Goal: Task Accomplishment & Management: Manage account settings

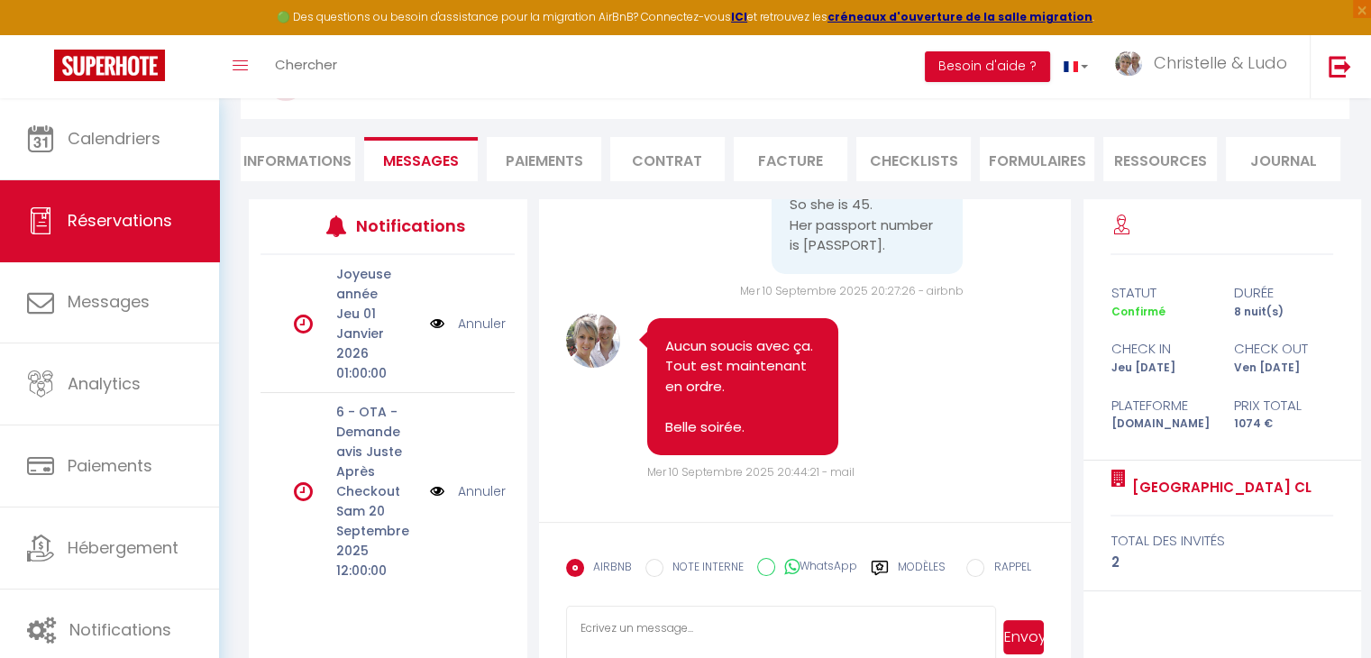
scroll to position [179, 0]
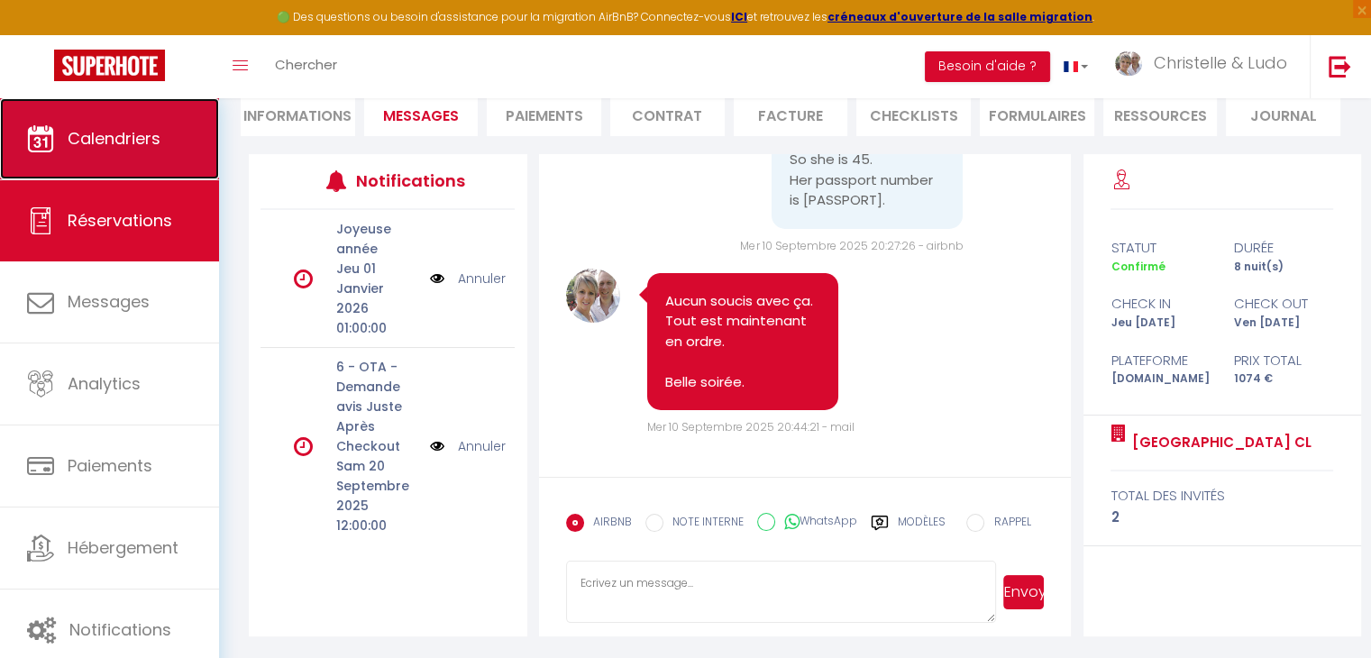
click at [128, 153] on link "Calendriers" at bounding box center [109, 138] width 219 height 81
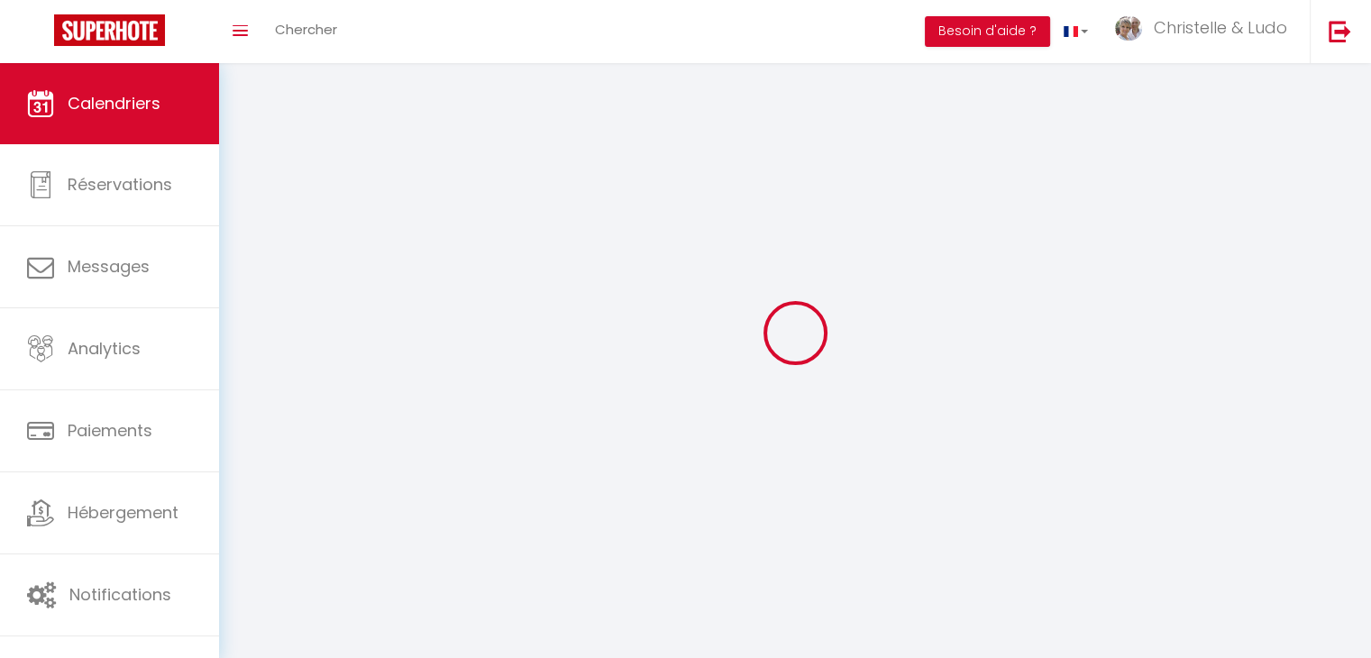
select select
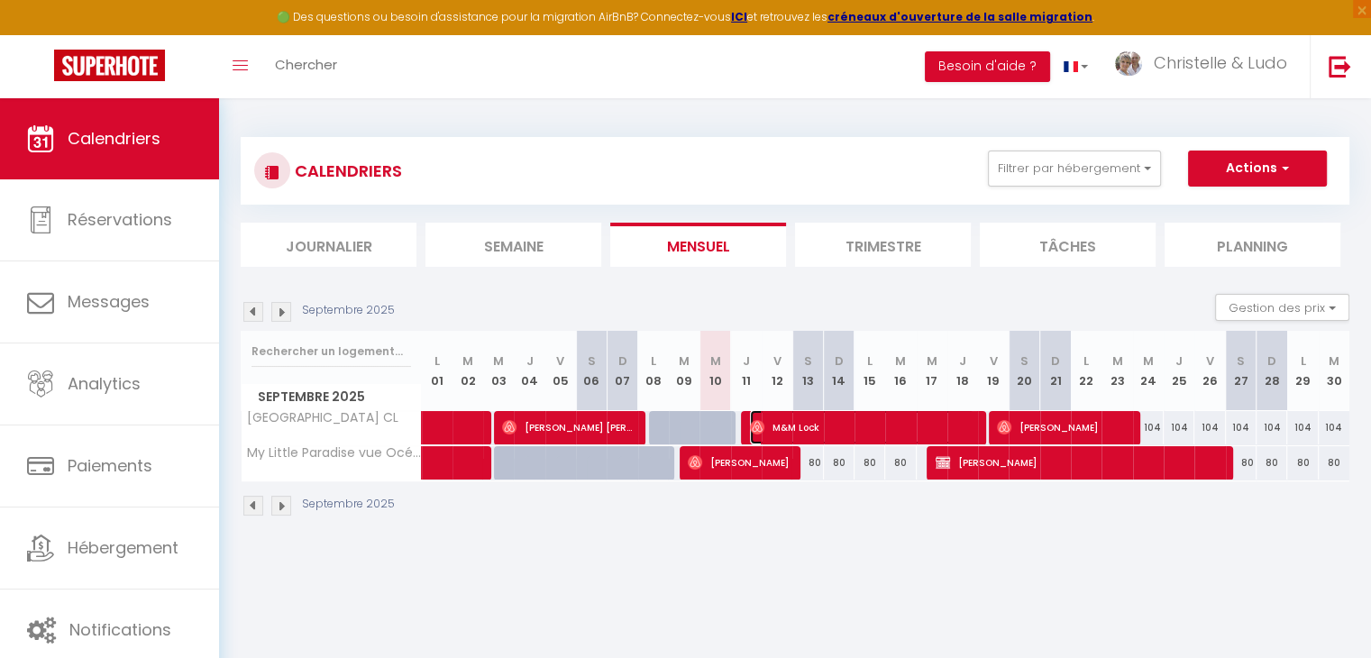
click at [816, 425] on span "M&M Lock" at bounding box center [862, 427] width 224 height 34
select select "OK"
select select "1"
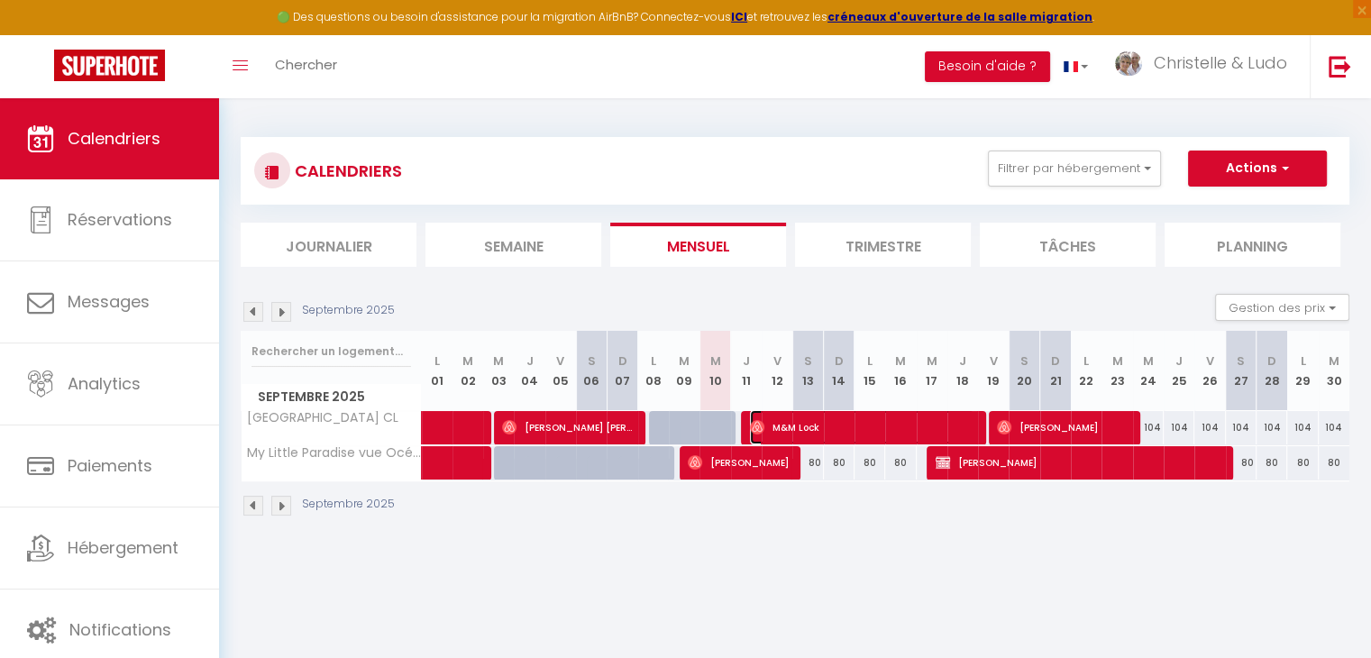
select select "1"
select select
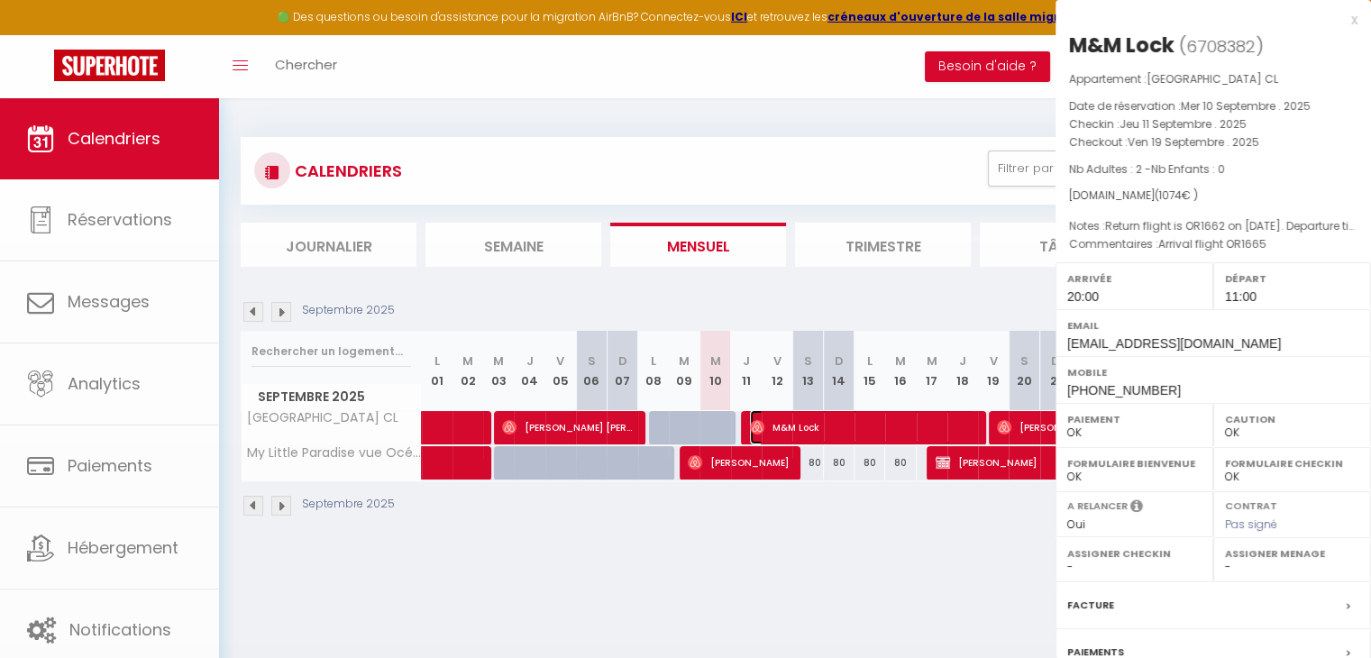
select select "37769"
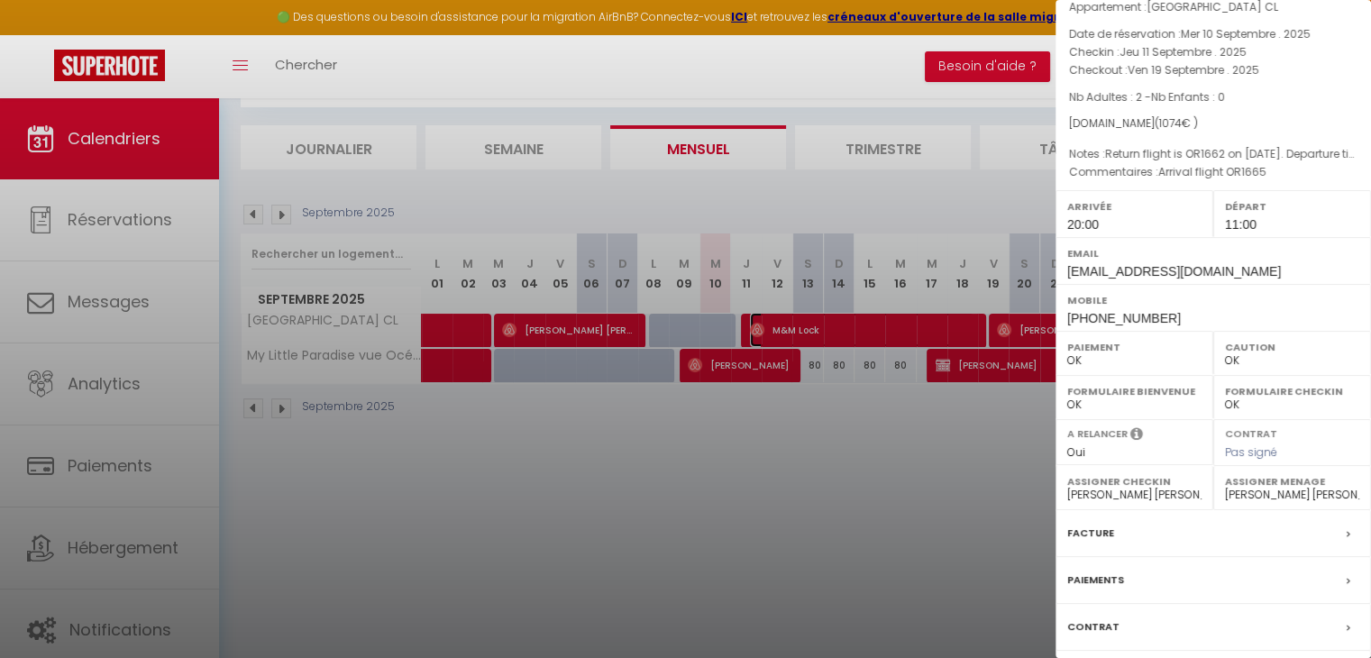
scroll to position [197, 0]
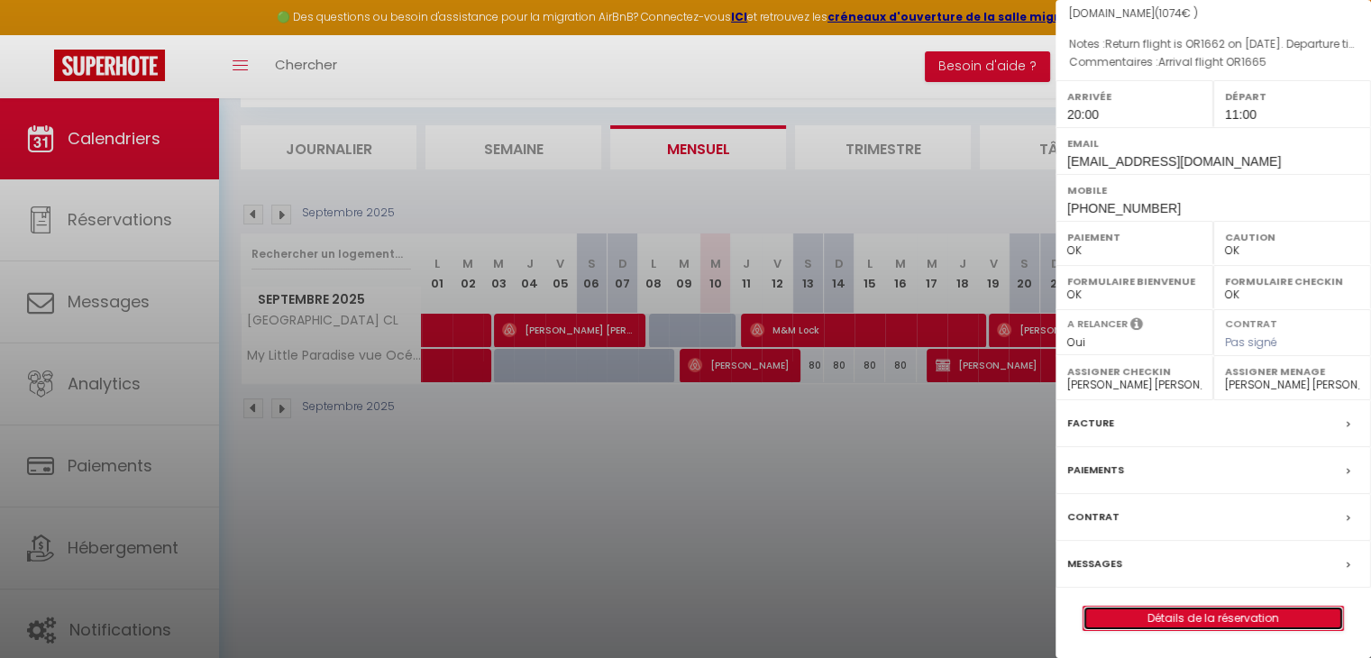
click at [1181, 619] on link "Détails de la réservation" at bounding box center [1213, 617] width 260 height 23
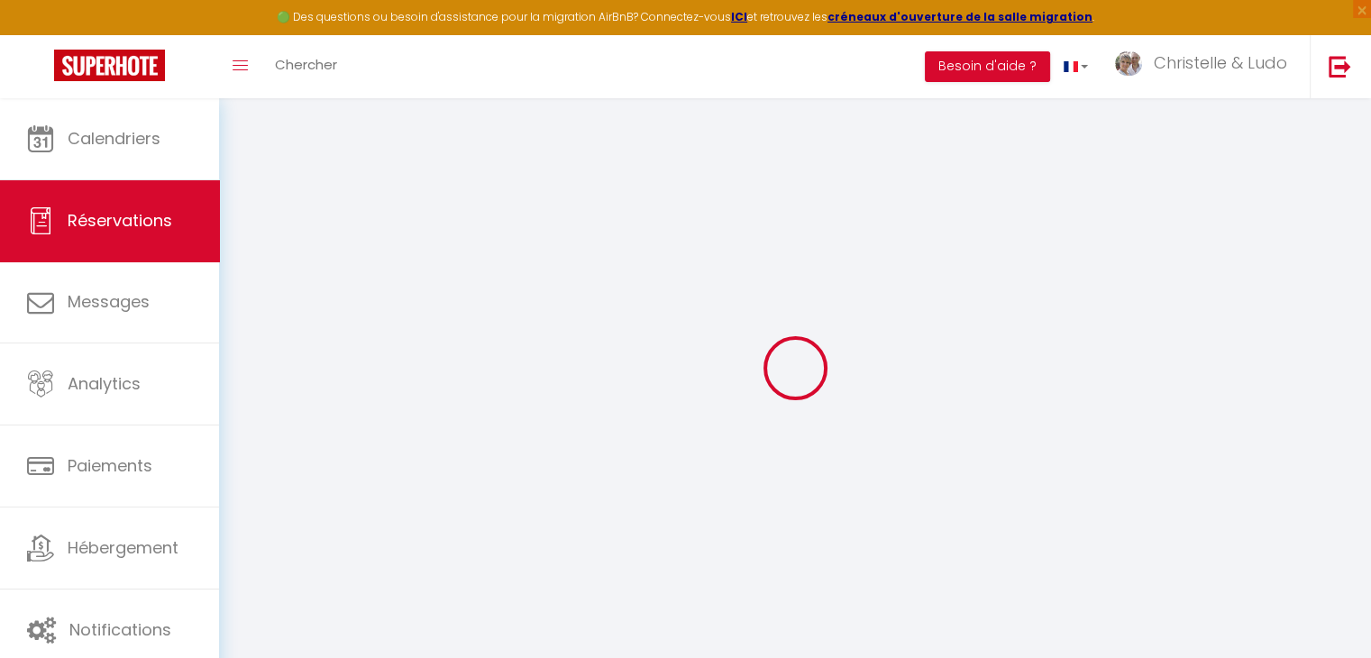
select select
checkbox input "false"
type \ "Arrival flight OR1665"
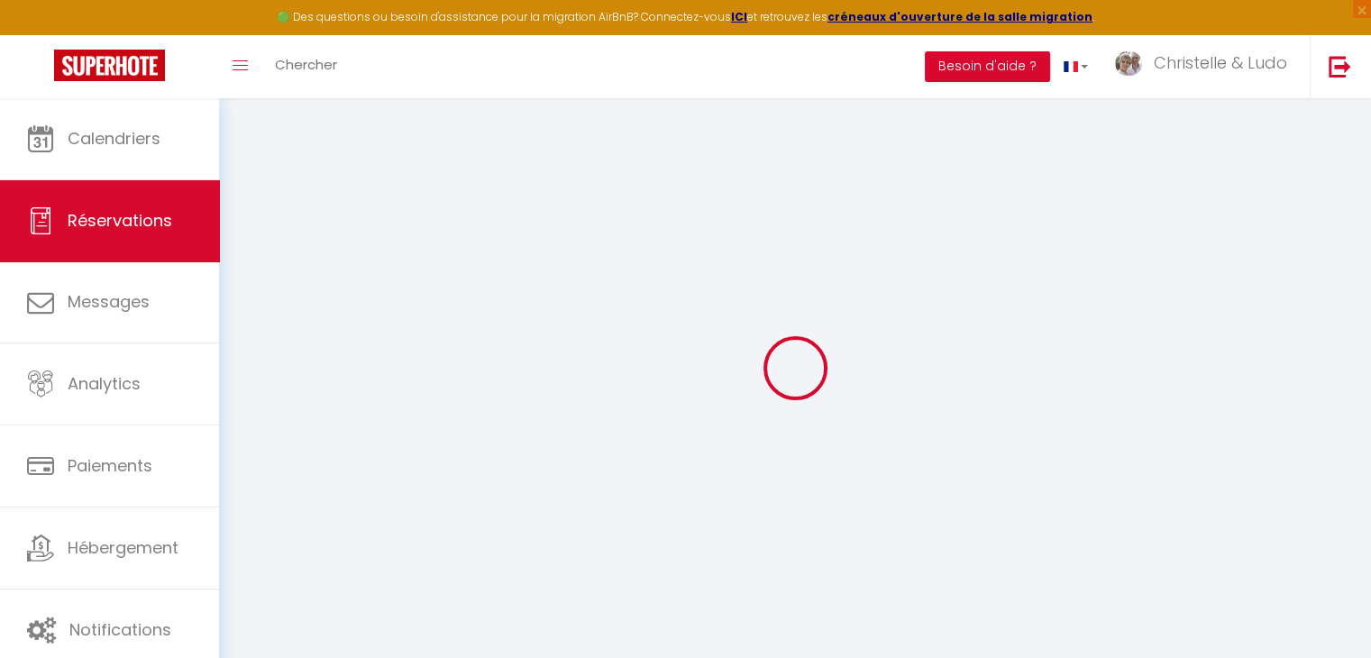
type textarea "Return flight is OR1662 on [DATE]. Departure time is 16:10 A later check out at…"
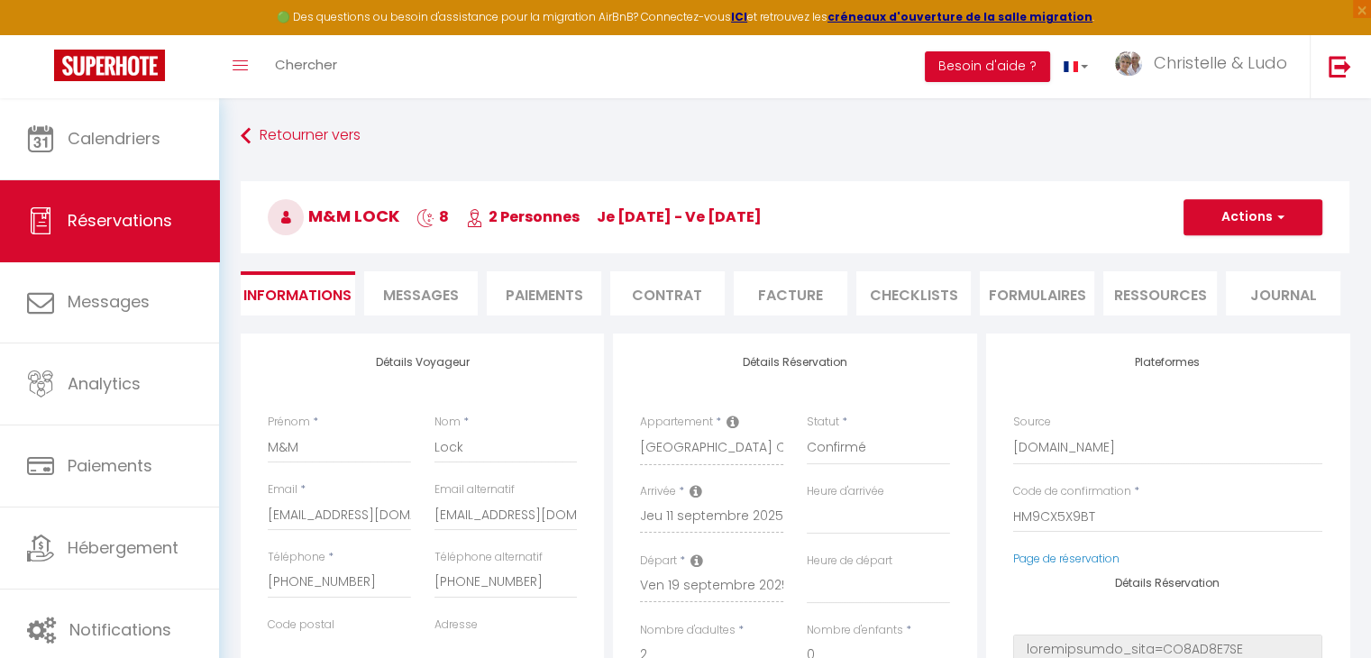
select select
type input "90"
select select
checkbox input "false"
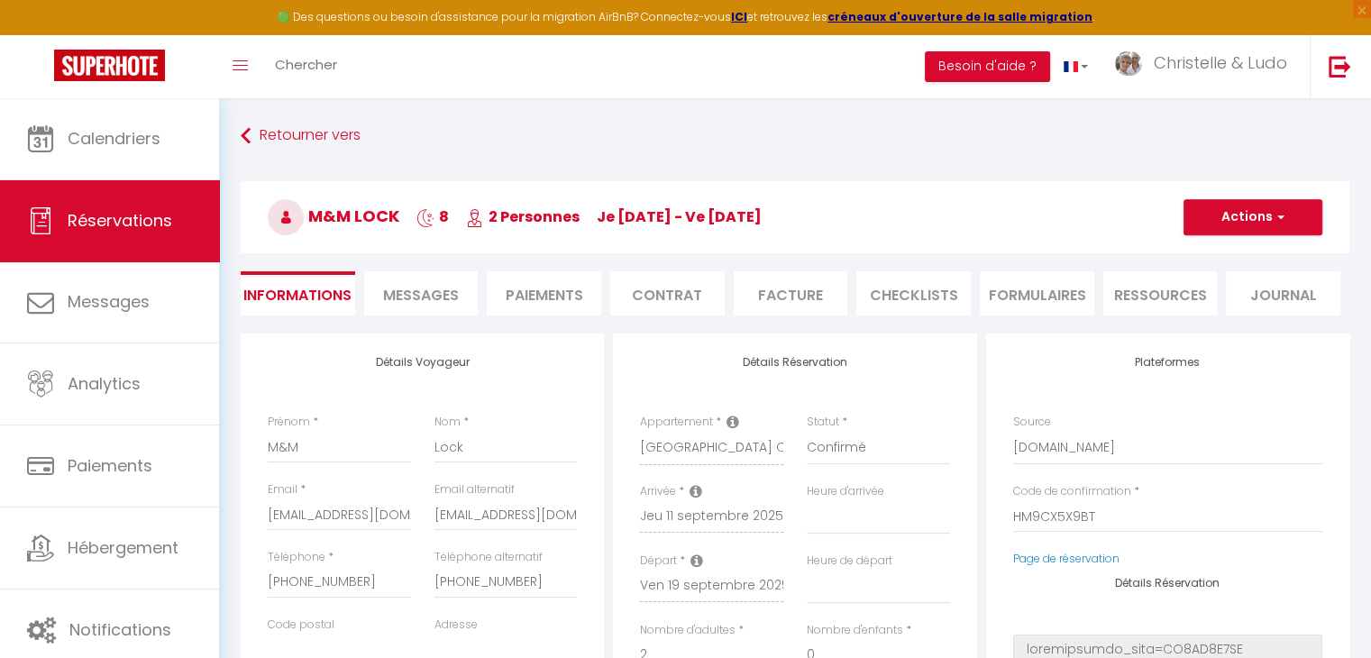
select select
checkbox input "false"
select select "20:00"
select select "11:00"
click at [439, 300] on span "Messages" at bounding box center [421, 295] width 76 height 21
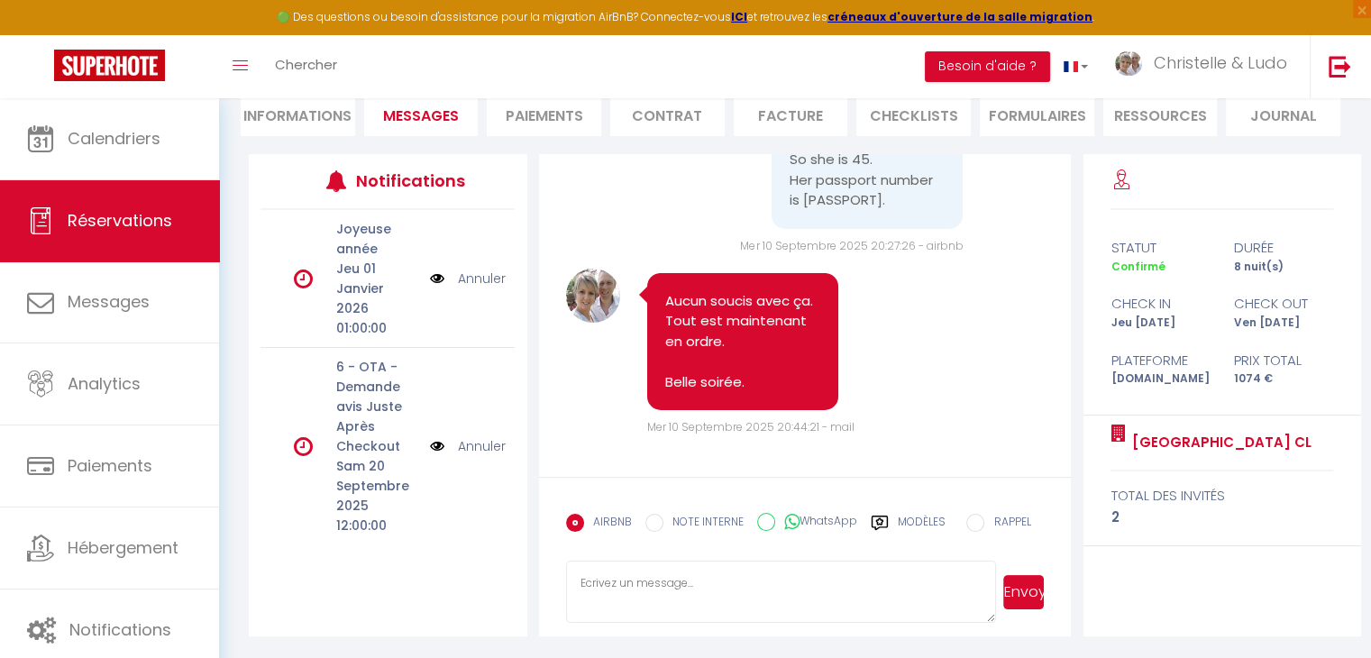
scroll to position [6806, 0]
click at [810, 211] on pre "Sorry voor [PERSON_NAME]. Formulier ingevuld op de telefoon, dat is verkeerd ge…" at bounding box center [866, 18] width 155 height 386
copy pre "NVL8D1L66"
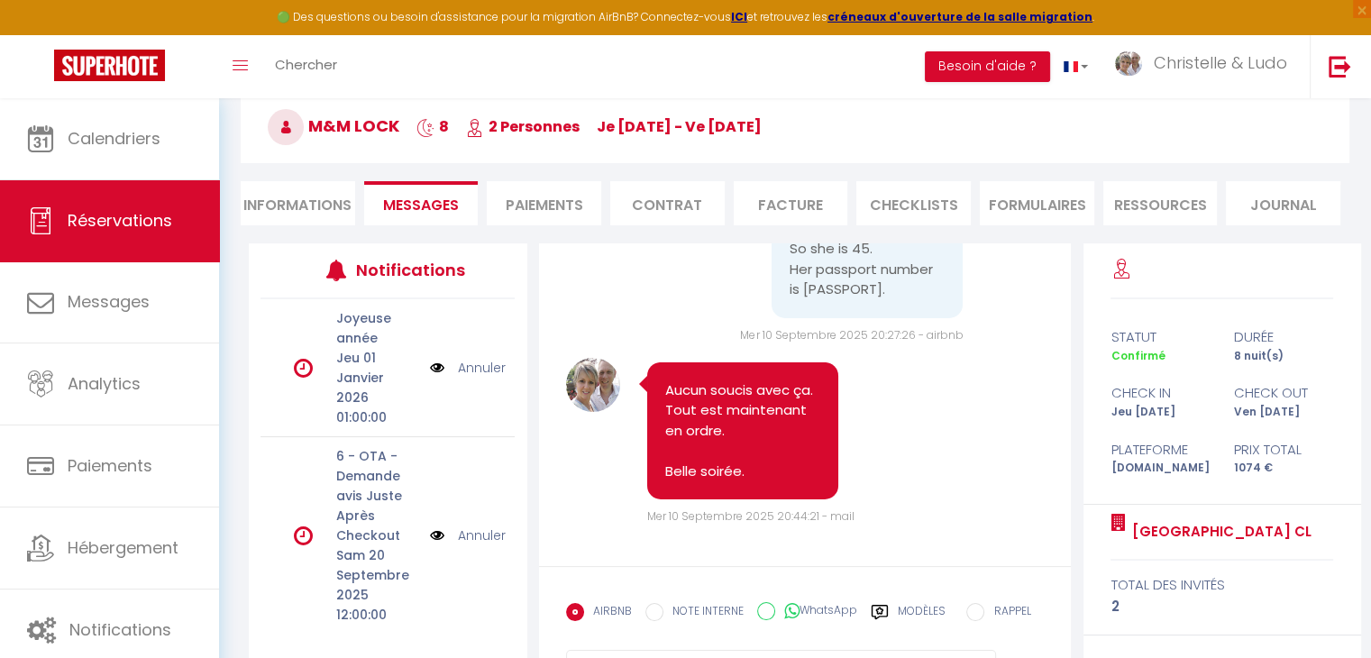
scroll to position [89, 0]
click at [321, 206] on li "Informations" at bounding box center [298, 204] width 114 height 44
select select
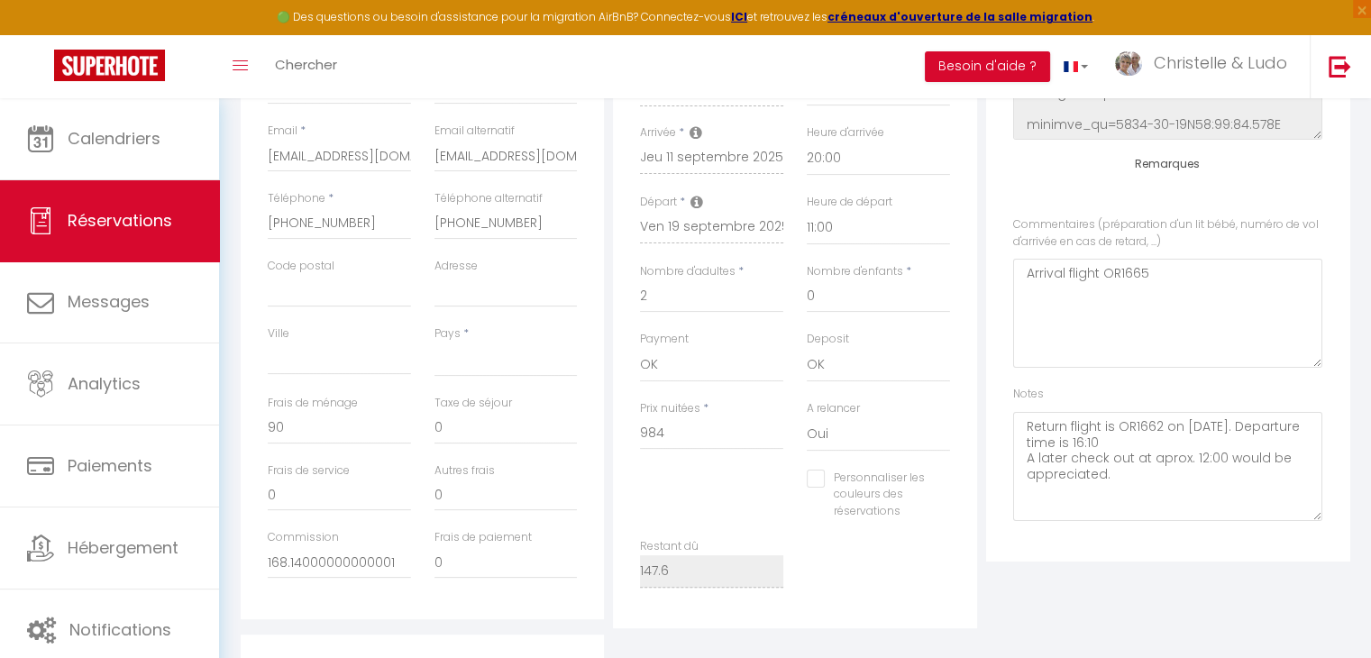
scroll to position [360, 0]
click at [1023, 426] on textarea "Return flight is OR1662 on [DATE]. Departure time is 16:10 A later check out at…" at bounding box center [1167, 465] width 309 height 109
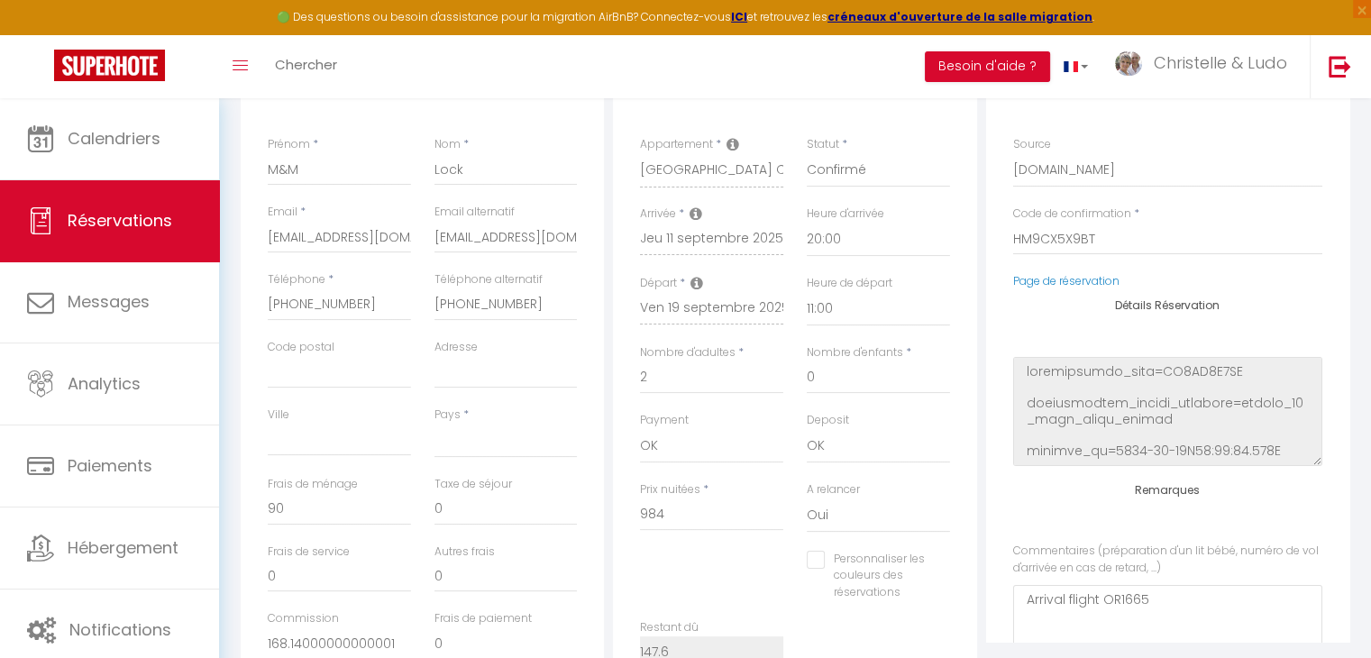
scroll to position [89, 0]
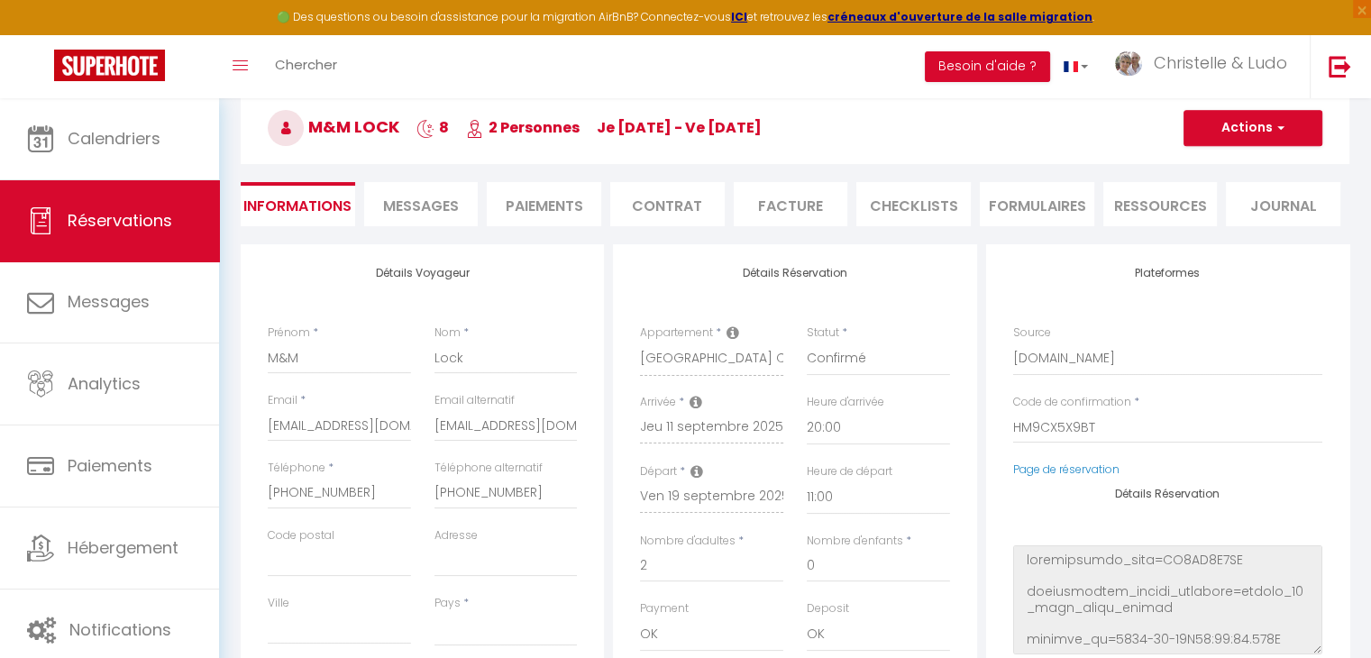
type textarea "DV OK Return flight is OR1662 on [DATE]. Departure time is 16:10 A later check …"
click at [1283, 117] on button "Actions" at bounding box center [1252, 128] width 139 height 36
click at [1249, 158] on link "Enregistrer" at bounding box center [1234, 167] width 142 height 23
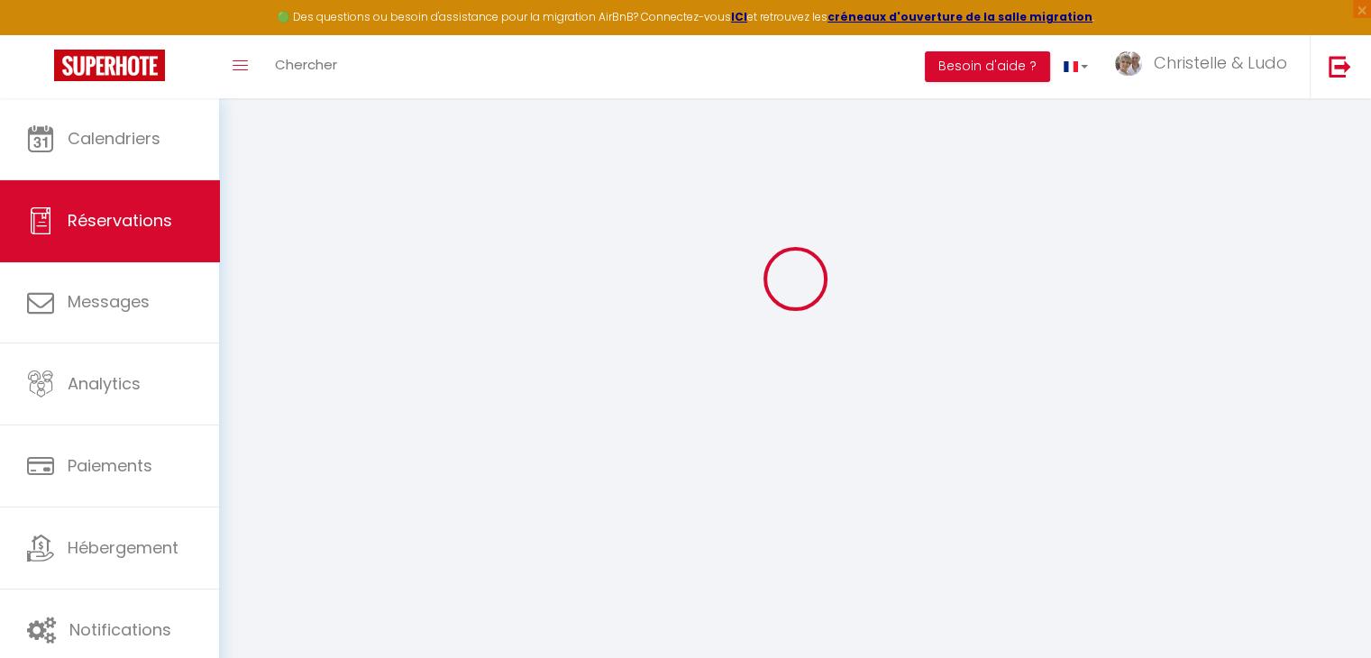
select select "not_cancelled"
